Goal: Task Accomplishment & Management: Use online tool/utility

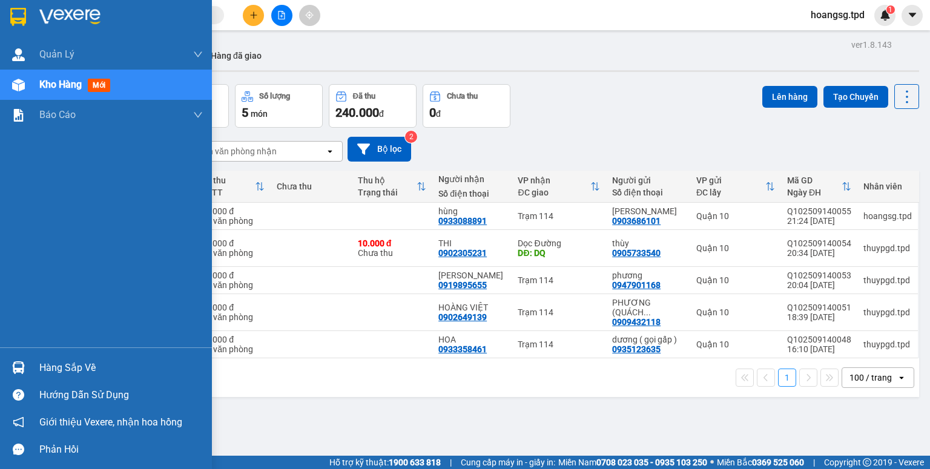
click at [55, 368] on div "Hàng sắp về" at bounding box center [121, 368] width 164 height 18
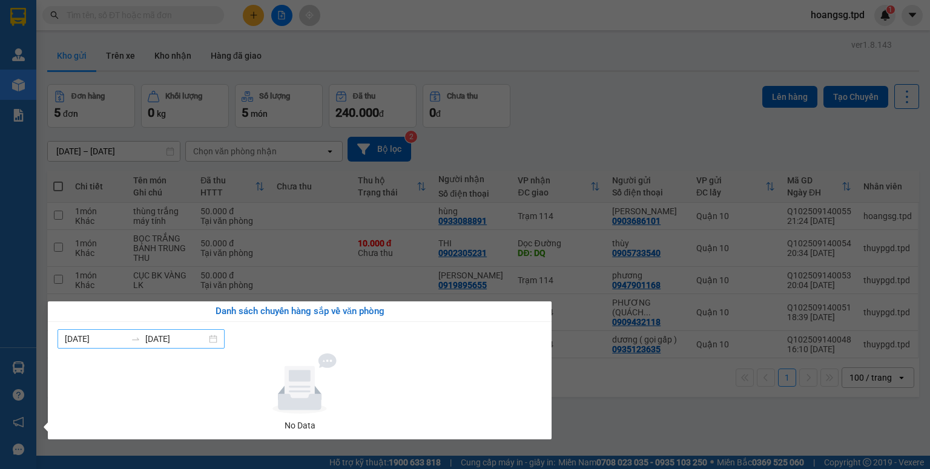
click at [151, 332] on input "[DATE]" at bounding box center [175, 338] width 61 height 13
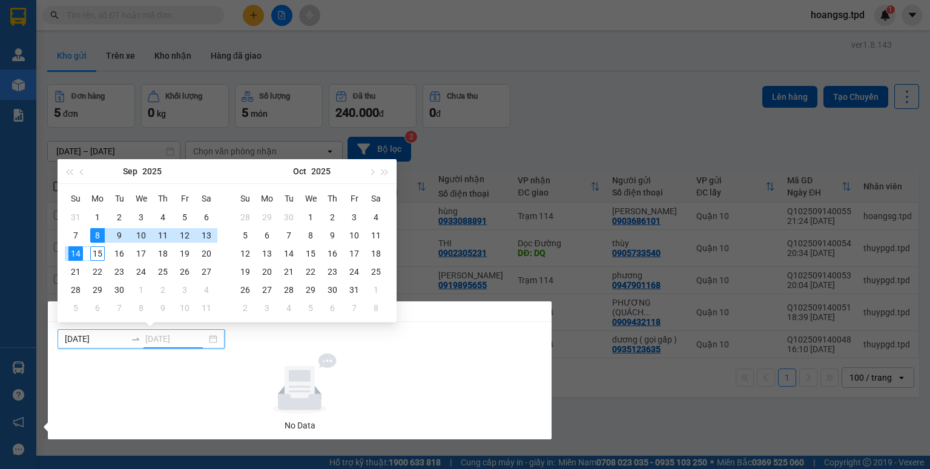
type input "[DATE]"
click at [102, 257] on div "15" at bounding box center [97, 253] width 15 height 15
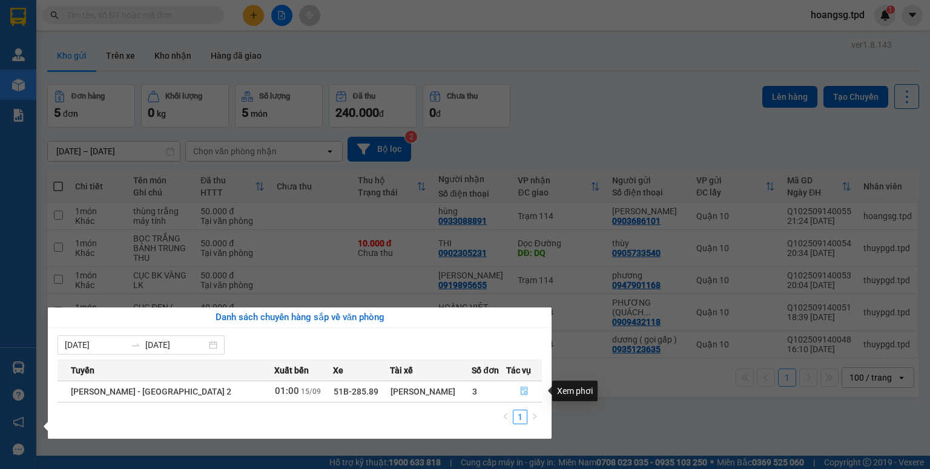
click at [512, 387] on button "button" at bounding box center [524, 391] width 35 height 19
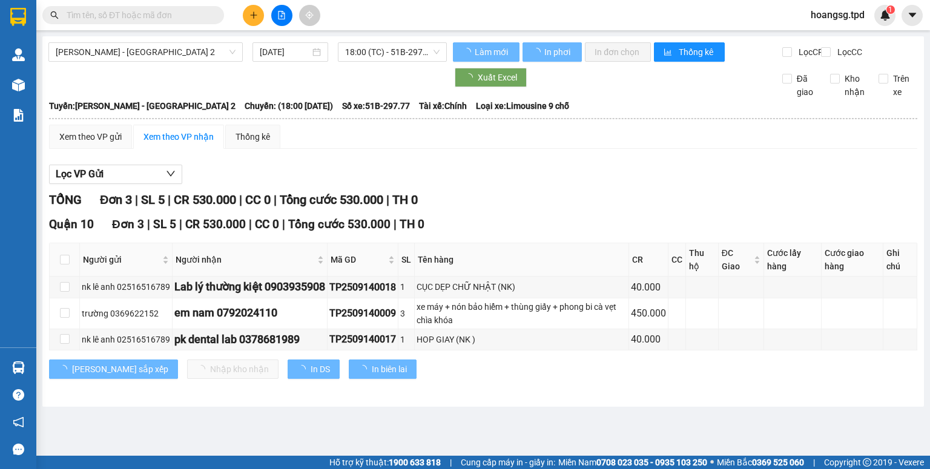
type input "[DATE]"
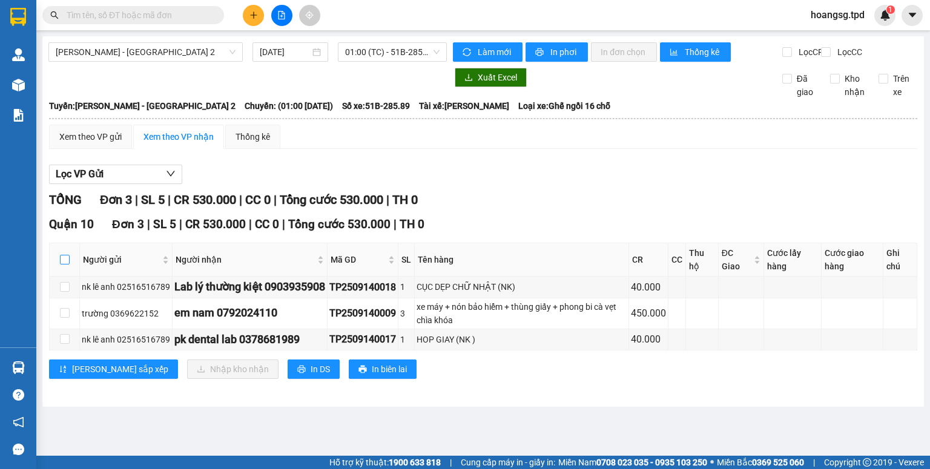
click at [65, 265] on input "checkbox" at bounding box center [65, 260] width 10 height 10
checkbox input "true"
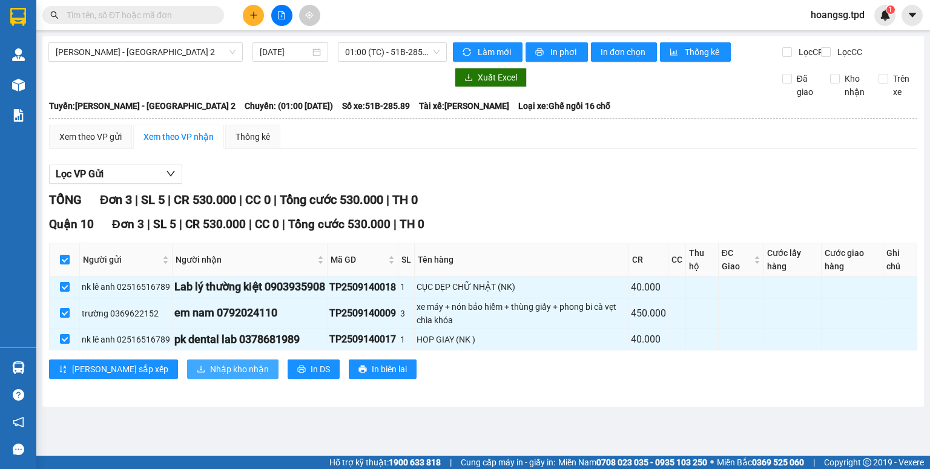
click at [210, 375] on span "Nhập kho nhận" at bounding box center [239, 369] width 59 height 13
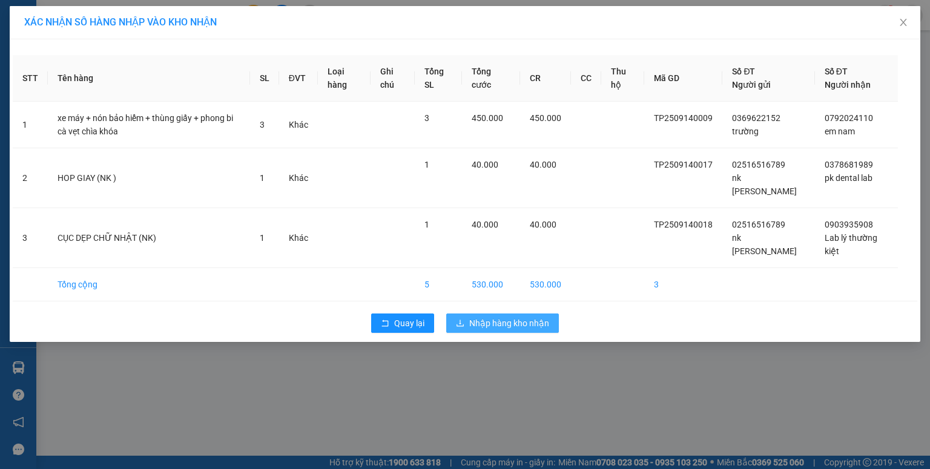
click at [462, 268] on td "5" at bounding box center [438, 284] width 47 height 33
click at [468, 314] on button "Nhập hàng kho nhận" at bounding box center [502, 323] width 113 height 19
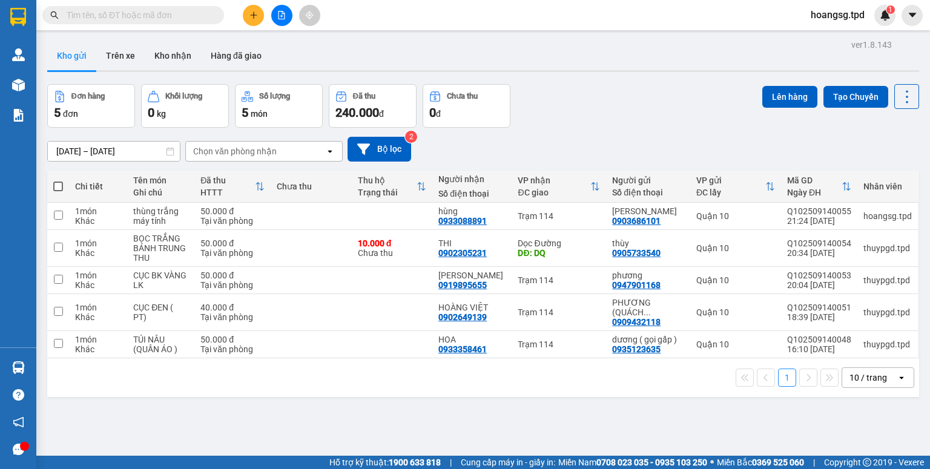
click at [901, 380] on div "open" at bounding box center [905, 377] width 17 height 19
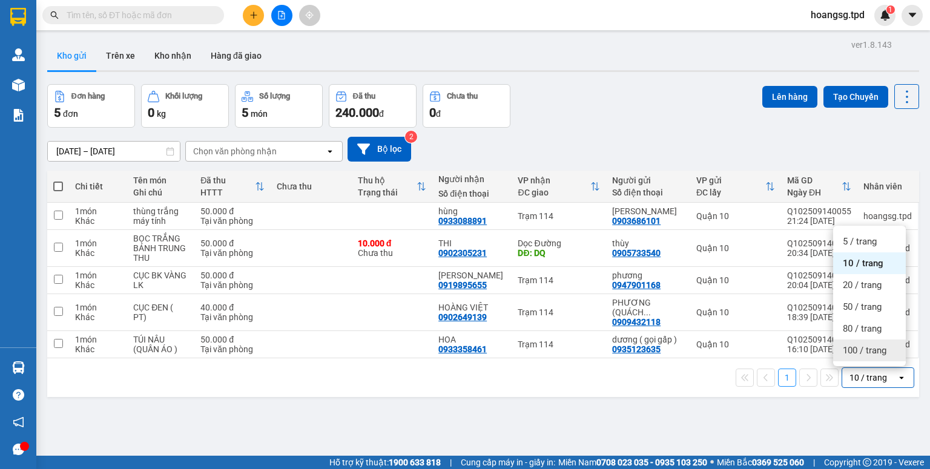
drag, startPoint x: 879, startPoint y: 350, endPoint x: 506, endPoint y: 334, distance: 374.0
click at [879, 349] on span "100 / trang" at bounding box center [865, 351] width 44 height 12
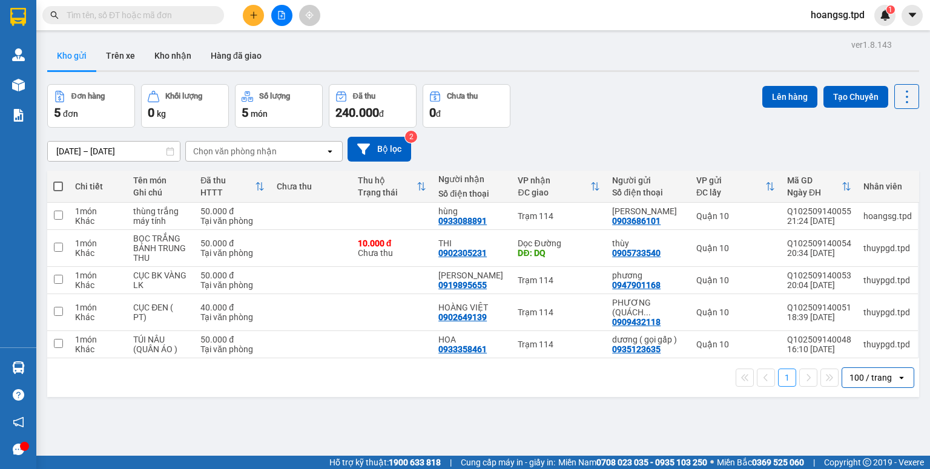
click at [60, 189] on span at bounding box center [58, 187] width 10 height 10
click at [58, 180] on input "checkbox" at bounding box center [58, 180] width 0 height 0
checkbox input "true"
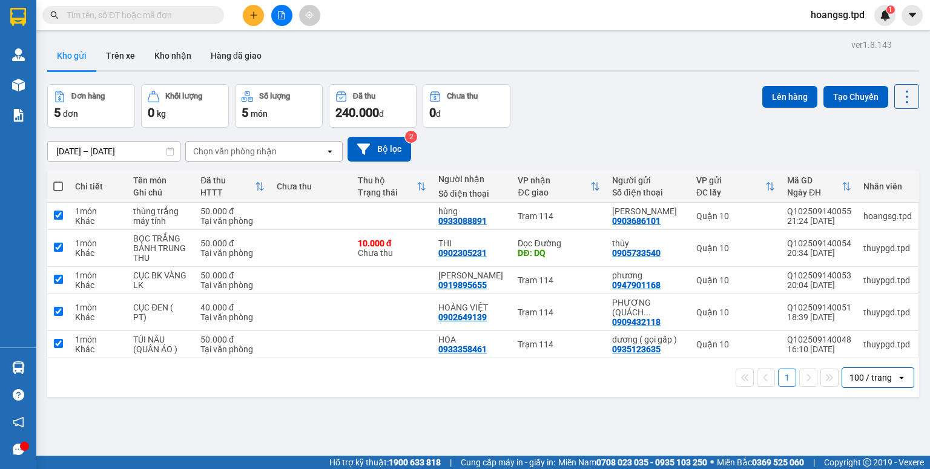
checkbox input "true"
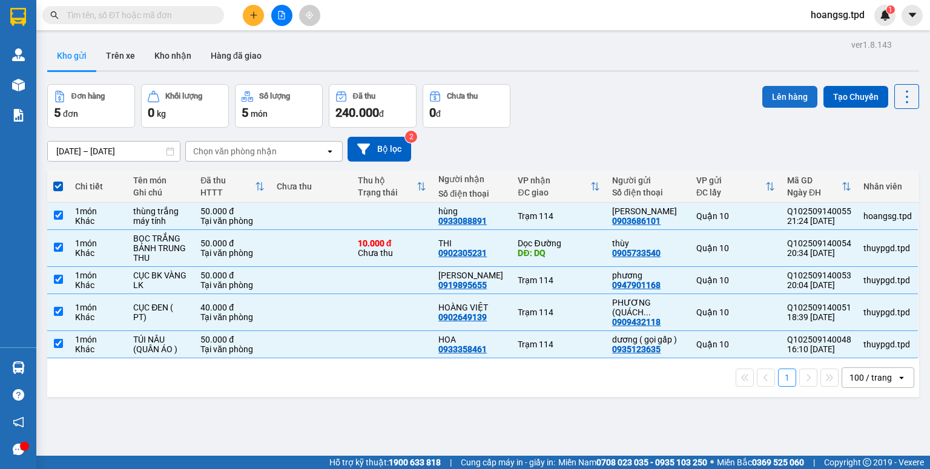
click at [774, 99] on button "Lên hàng" at bounding box center [789, 97] width 55 height 22
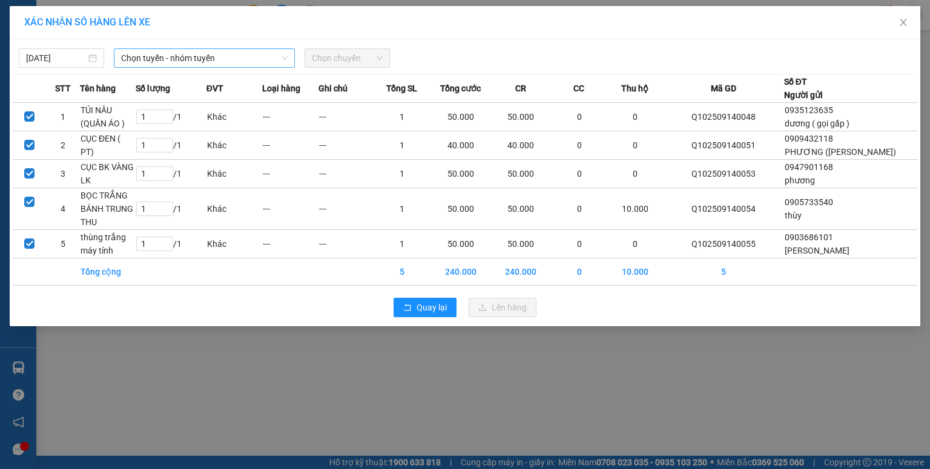
click at [165, 63] on span "Chọn tuyến - nhóm tuyến" at bounding box center [204, 58] width 167 height 18
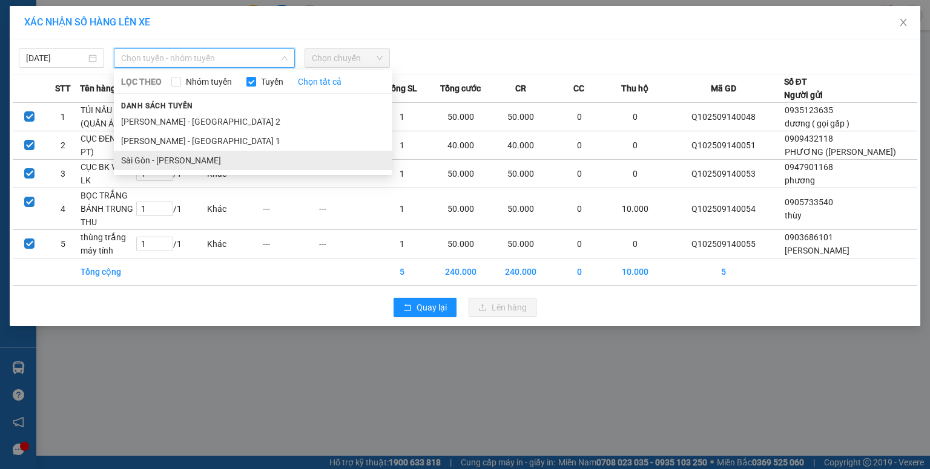
click at [161, 155] on li "Sài Gòn - [PERSON_NAME]" at bounding box center [253, 160] width 279 height 19
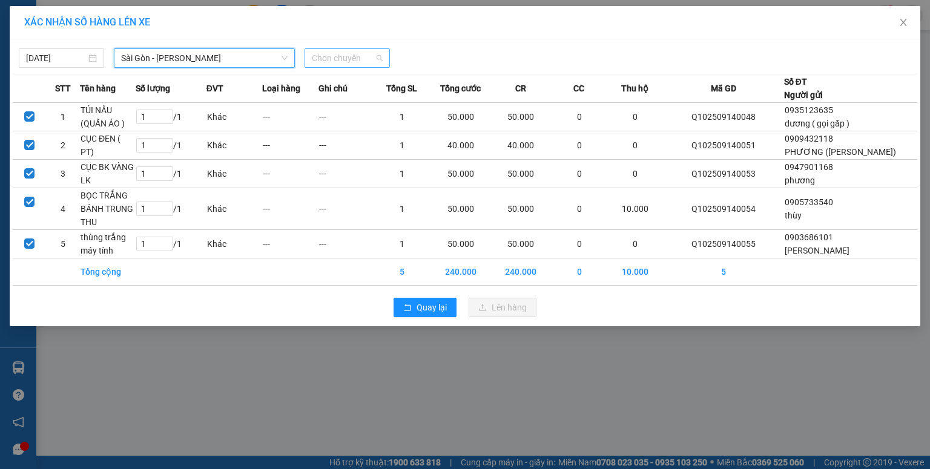
click at [310, 58] on div "Chọn chuyến" at bounding box center [347, 57] width 85 height 19
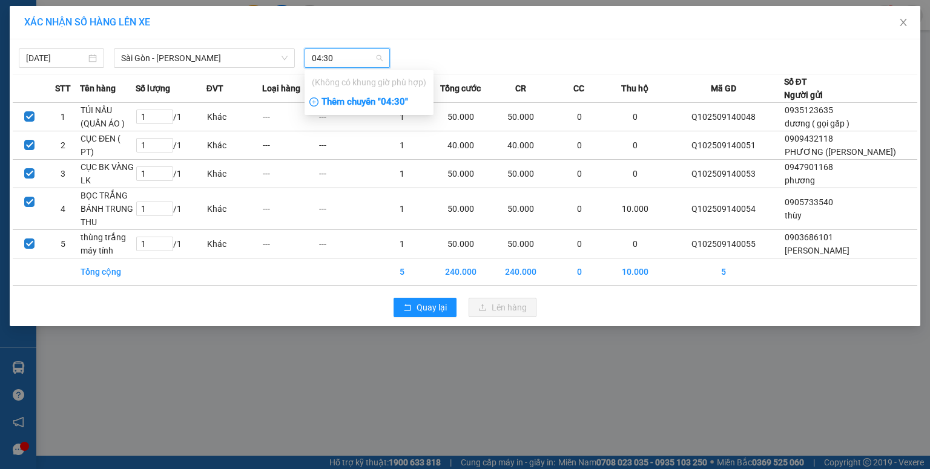
type input "04:30"
click at [337, 98] on div "Thêm chuyến " 04:30 "" at bounding box center [369, 102] width 129 height 21
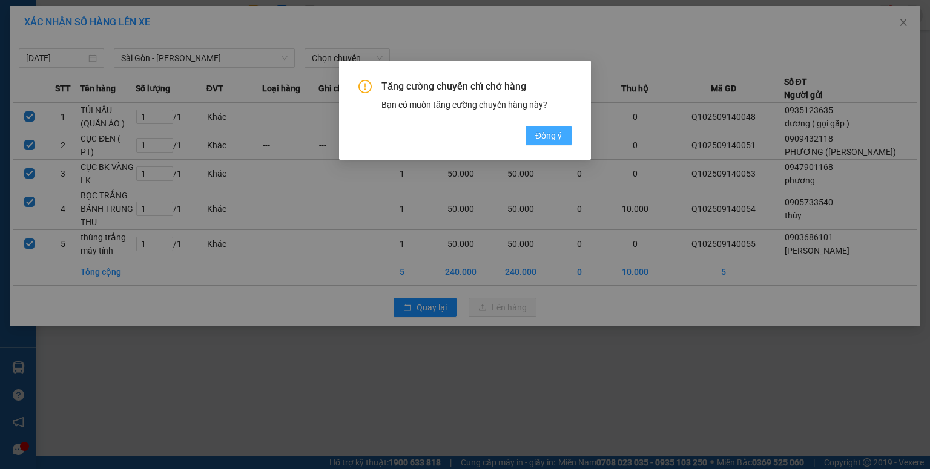
click at [537, 136] on span "Đồng ý" at bounding box center [548, 135] width 27 height 13
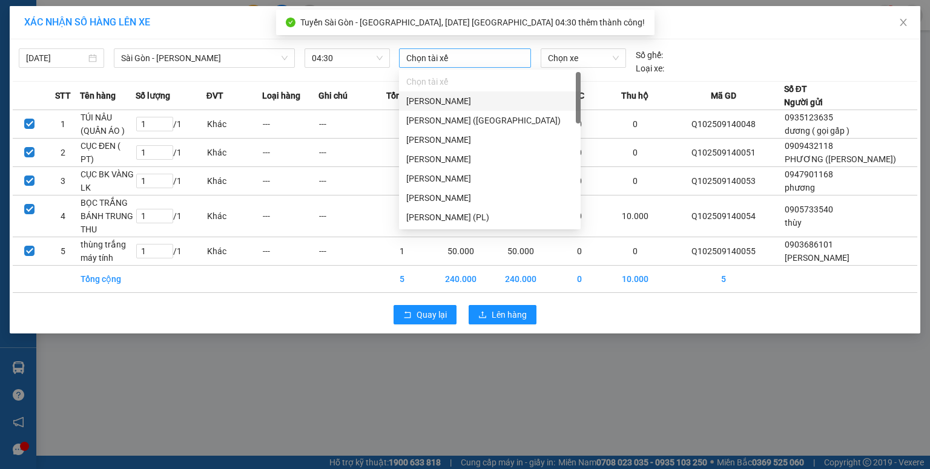
click at [440, 59] on div at bounding box center [465, 58] width 126 height 15
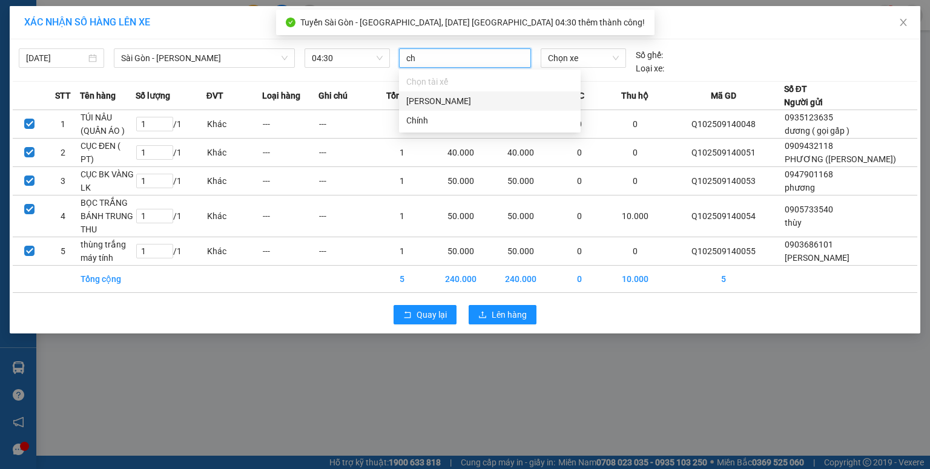
type input "chi"
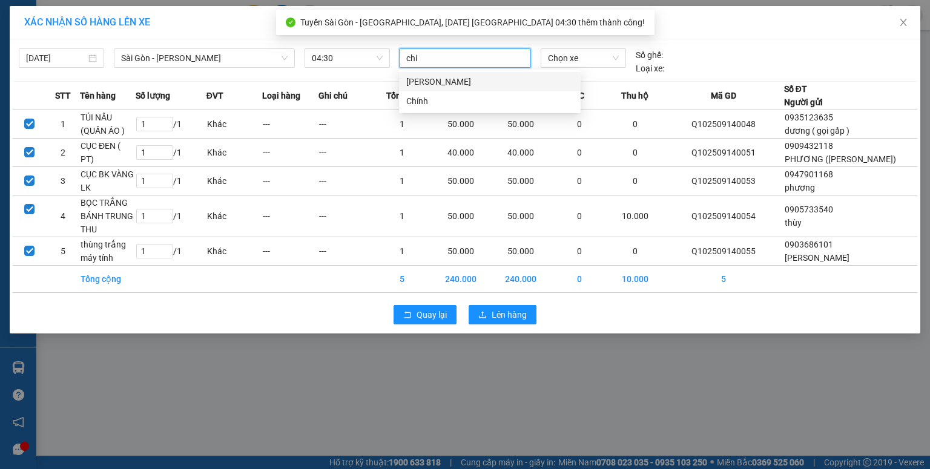
drag, startPoint x: 437, startPoint y: 77, endPoint x: 506, endPoint y: 64, distance: 70.2
click at [437, 78] on div "[PERSON_NAME]" at bounding box center [489, 81] width 167 height 13
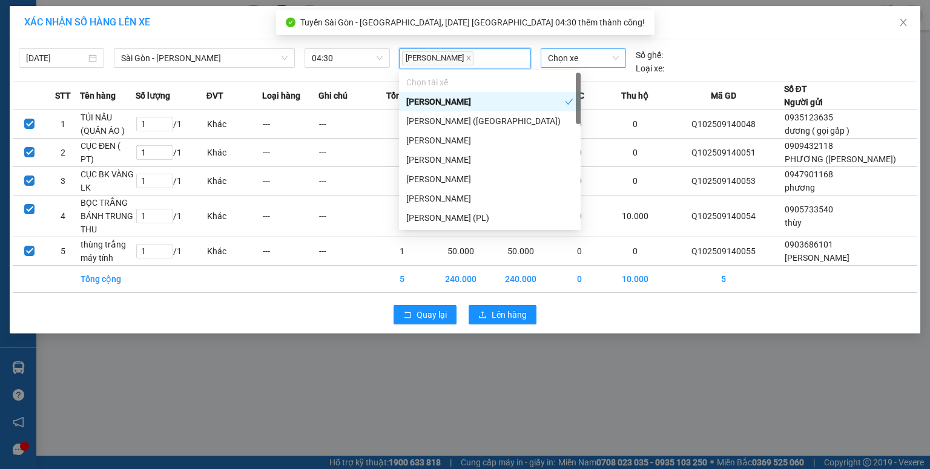
click at [572, 61] on span "Chọn xe" at bounding box center [583, 58] width 70 height 18
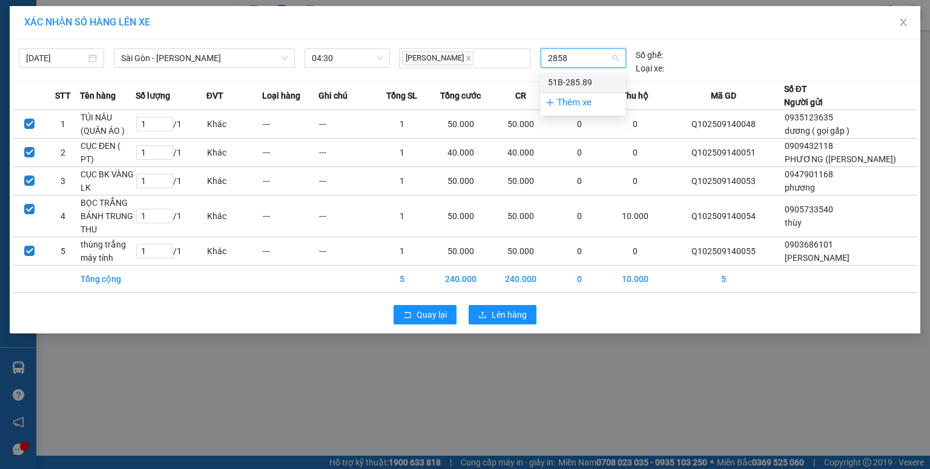
type input "28589"
drag, startPoint x: 563, startPoint y: 81, endPoint x: 526, endPoint y: 192, distance: 117.6
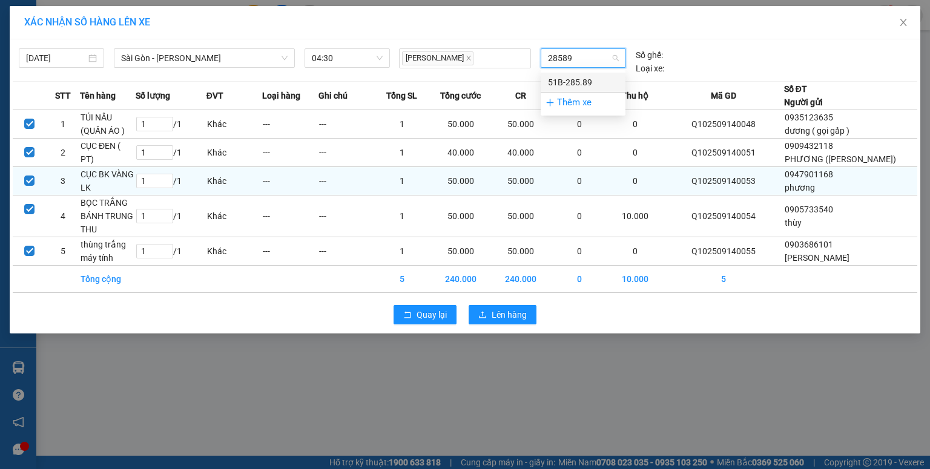
click at [563, 82] on div "51B-285.89" at bounding box center [583, 82] width 70 height 13
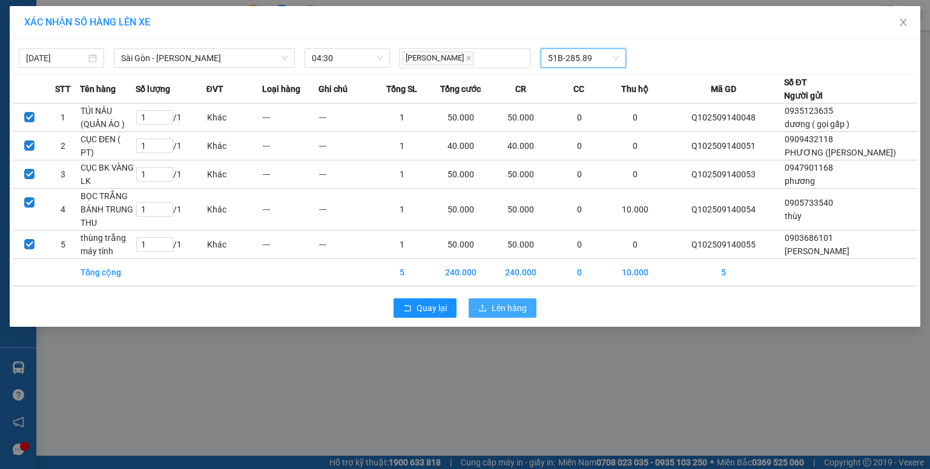
click at [482, 313] on icon "upload" at bounding box center [482, 308] width 8 height 8
